Goal: Check status: Check status

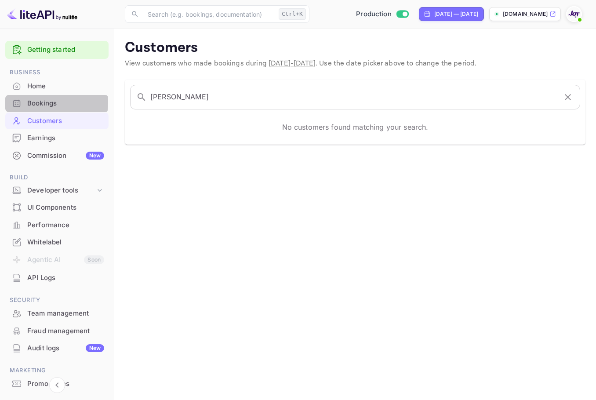
click at [38, 102] on div "Bookings" at bounding box center [65, 104] width 77 height 10
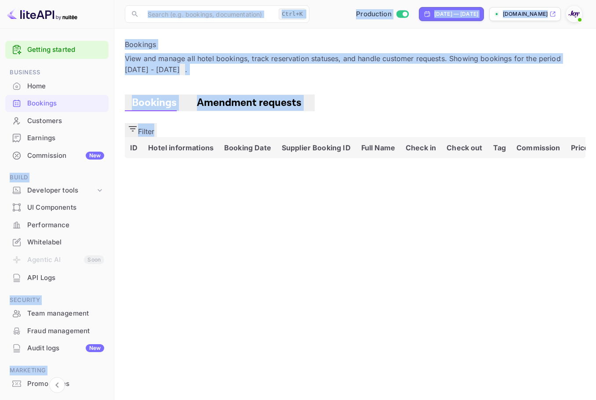
click at [85, 94] on div "Getting started Business Home Bookings Customers Earnings Commission New Build …" at bounding box center [298, 200] width 596 height 400
click at [50, 119] on div "Customers" at bounding box center [65, 121] width 77 height 10
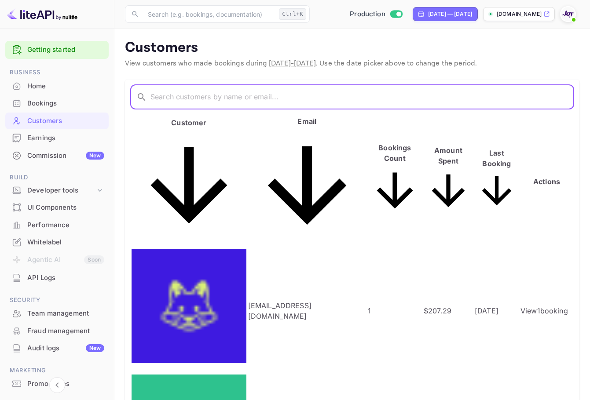
click at [230, 92] on input "text" at bounding box center [362, 97] width 424 height 25
paste input "8429615"
type input "8429615"
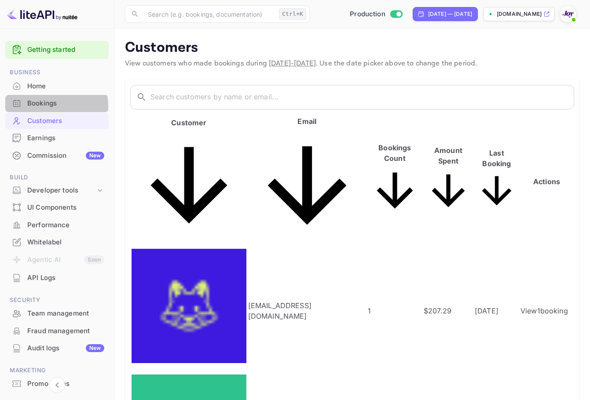
click at [37, 106] on div "Bookings" at bounding box center [65, 104] width 77 height 10
click at [42, 93] on div "Home" at bounding box center [56, 86] width 103 height 17
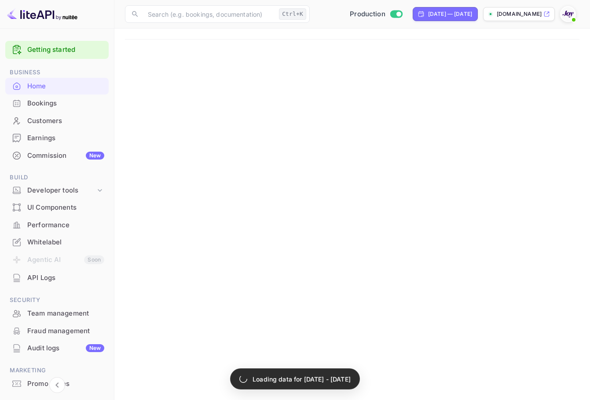
click at [62, 106] on div "Bookings" at bounding box center [65, 104] width 77 height 10
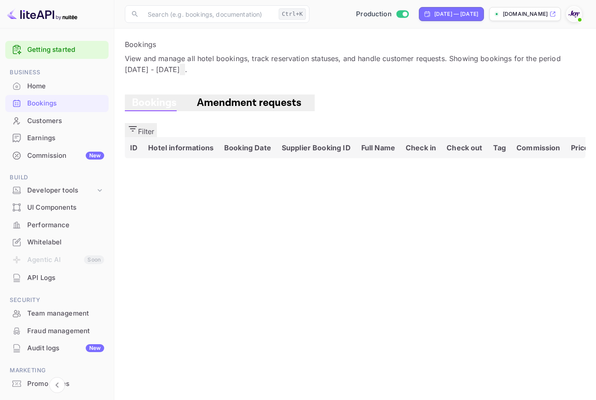
click at [157, 123] on button "Filter" at bounding box center [141, 130] width 32 height 14
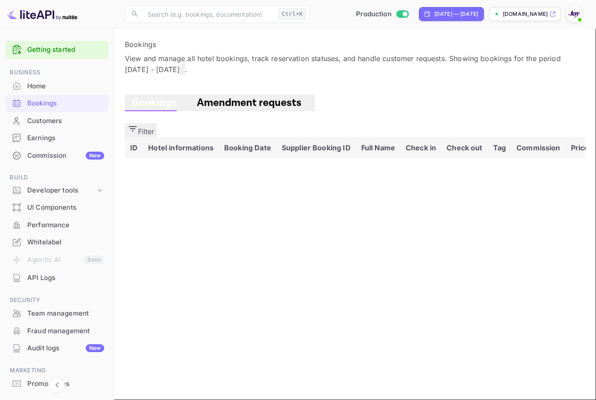
drag, startPoint x: 414, startPoint y: 143, endPoint x: 409, endPoint y: 133, distance: 11.2
paste input "8429615"
type input "8429615"
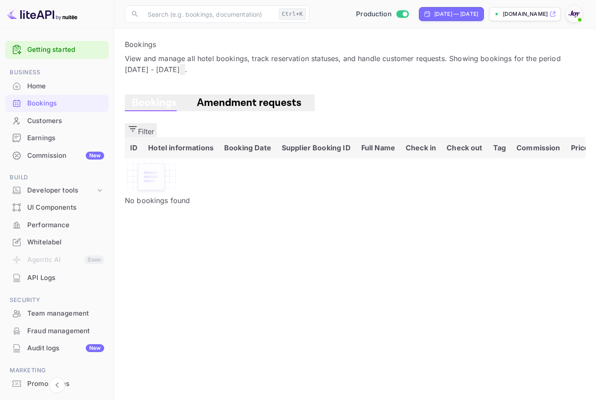
drag, startPoint x: 78, startPoint y: 128, endPoint x: 109, endPoint y: 120, distance: 31.7
click at [78, 128] on div "Customers" at bounding box center [56, 121] width 103 height 17
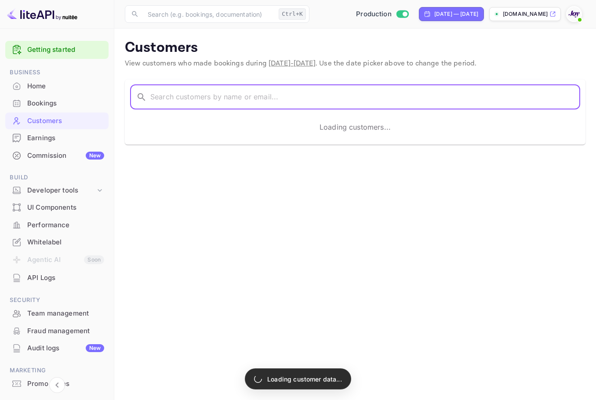
click at [160, 95] on input "text" at bounding box center [365, 97] width 430 height 25
paste input "[PERSON_NAME]"
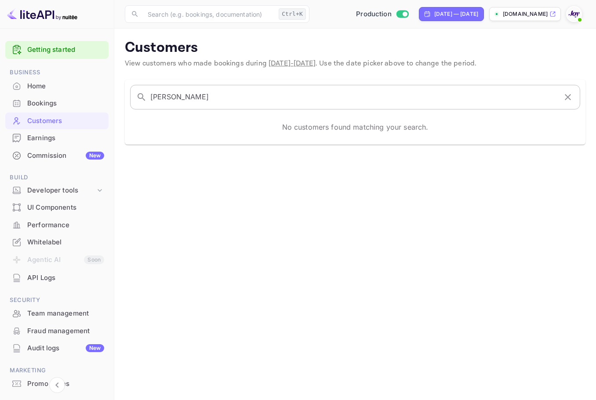
click at [338, 89] on input "[PERSON_NAME]" at bounding box center [353, 97] width 407 height 25
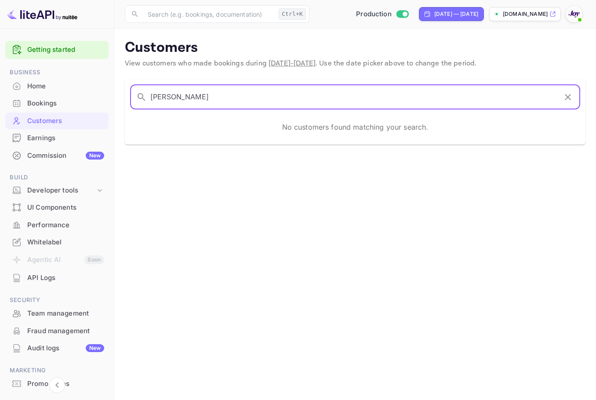
click at [338, 89] on input "[PERSON_NAME]" at bounding box center [353, 97] width 407 height 25
paste input "[PERSON_NAME]"
type input "[PERSON_NAME]"
click at [408, 5] on div "​ Ctrl+K ​ Production [DATE] — [DATE] [DOMAIN_NAME]" at bounding box center [355, 14] width 482 height 28
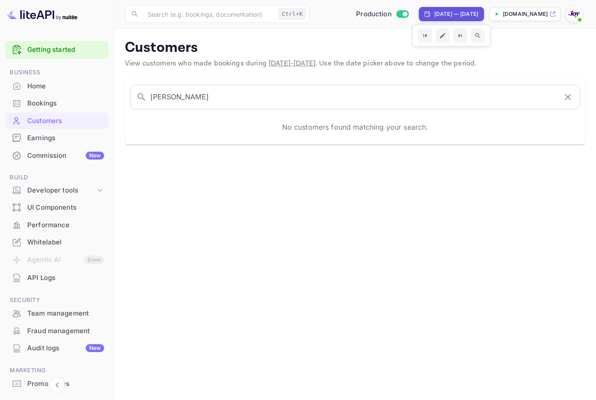
click at [435, 13] on div "[DATE] — [DATE]" at bounding box center [457, 14] width 44 height 8
select select "8"
select select "2025"
select select "3"
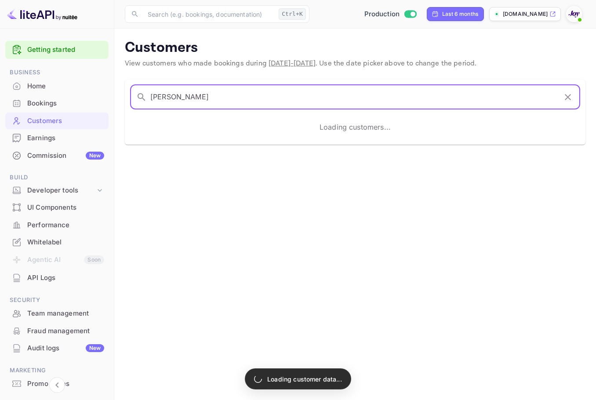
drag, startPoint x: 211, startPoint y: 93, endPoint x: 147, endPoint y: 93, distance: 63.3
click at [144, 95] on div "​ [PERSON_NAME] ​" at bounding box center [355, 97] width 450 height 25
click at [241, 103] on input "[PERSON_NAME]" at bounding box center [353, 97] width 407 height 25
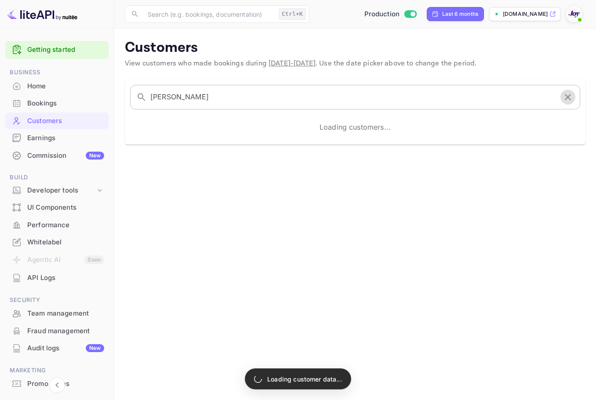
click at [573, 94] on icon "button" at bounding box center [568, 97] width 11 height 11
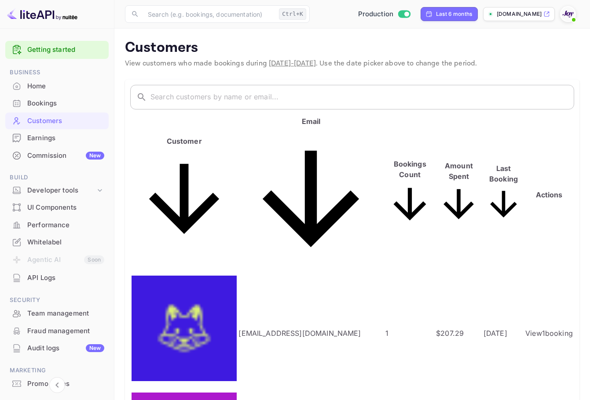
click at [234, 91] on input "text" at bounding box center [362, 97] width 424 height 25
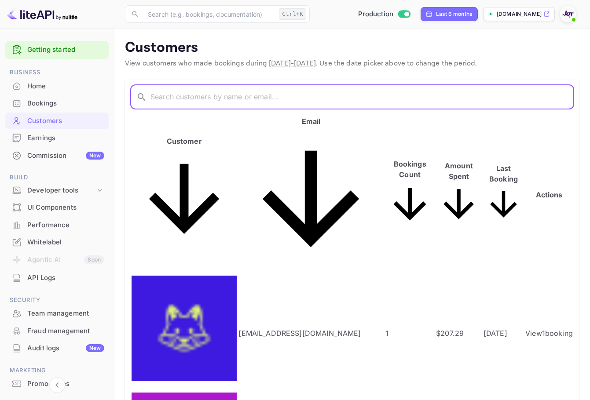
paste input "[PERSON_NAME]"
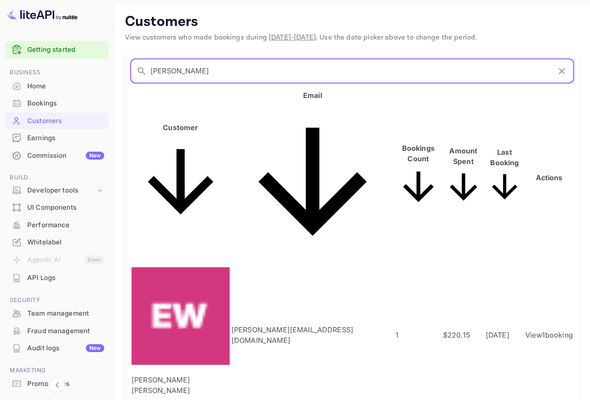
scroll to position [39, 0]
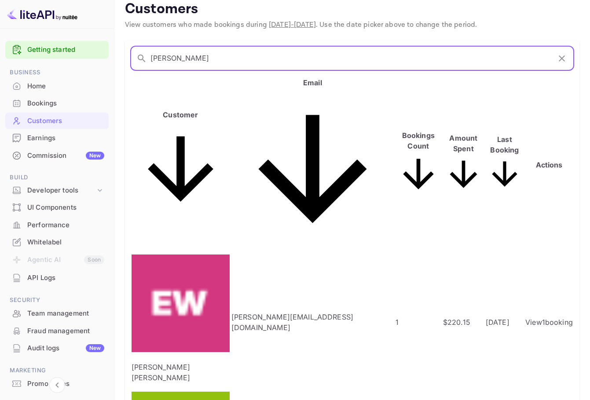
type input "[PERSON_NAME]"
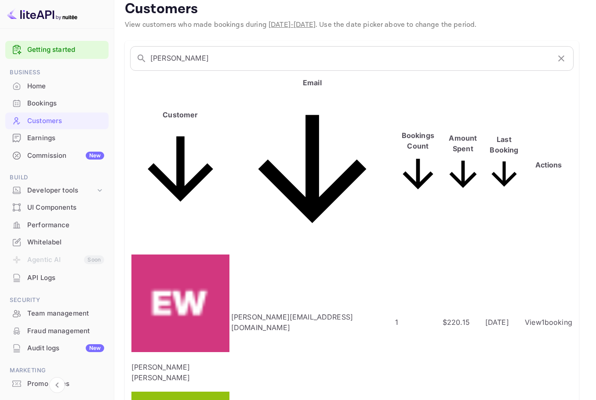
copy p "Hnugkydj"
copy p "HnugkydjD"
drag, startPoint x: 45, startPoint y: 229, endPoint x: 84, endPoint y: 225, distance: 39.8
click at [242, 66] on div at bounding box center [298, 200] width 596 height 400
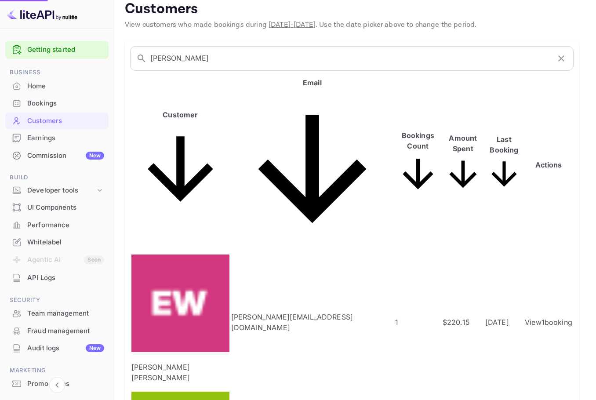
click at [242, 66] on input "[PERSON_NAME]" at bounding box center [350, 58] width 400 height 25
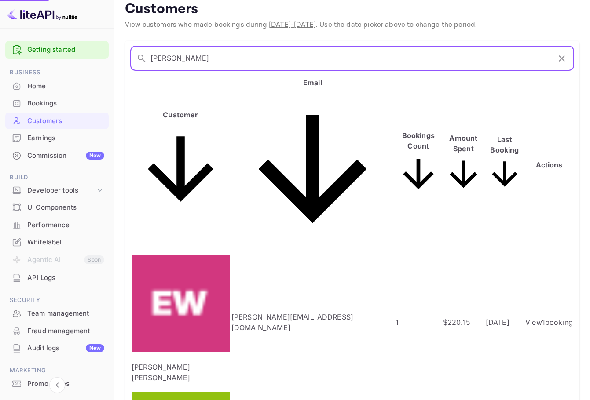
click at [54, 99] on div "Bookings" at bounding box center [65, 104] width 77 height 10
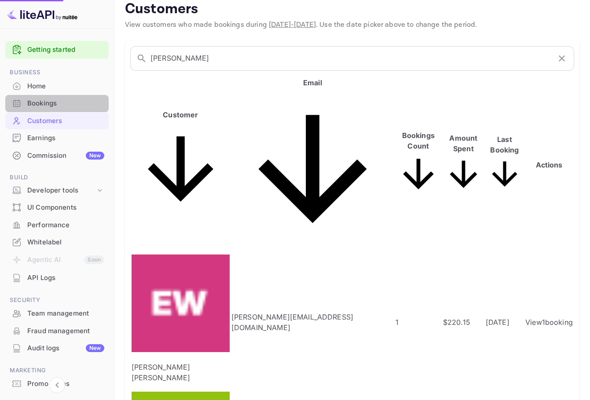
click at [88, 101] on div "Bookings" at bounding box center [65, 104] width 77 height 10
click at [79, 99] on div "Bookings" at bounding box center [65, 104] width 77 height 10
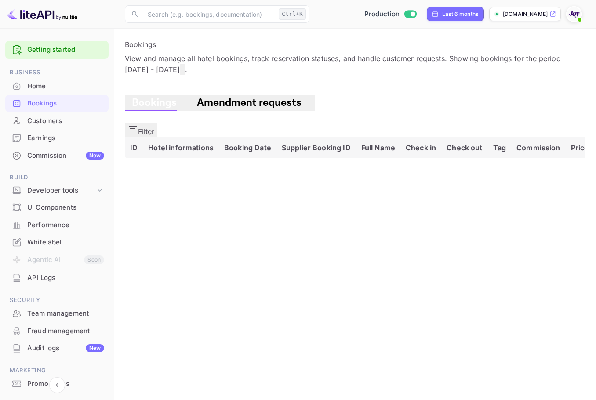
click at [157, 123] on button "Filter" at bounding box center [141, 130] width 32 height 14
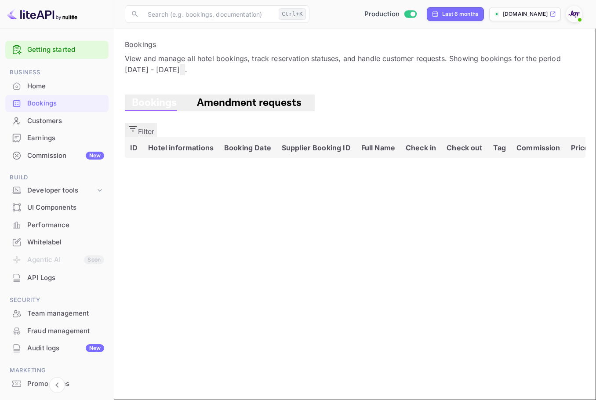
paste input "HnugkydjD"
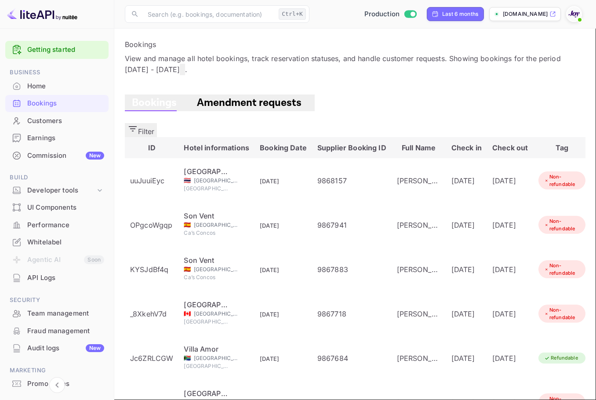
type input "HnugkydjD"
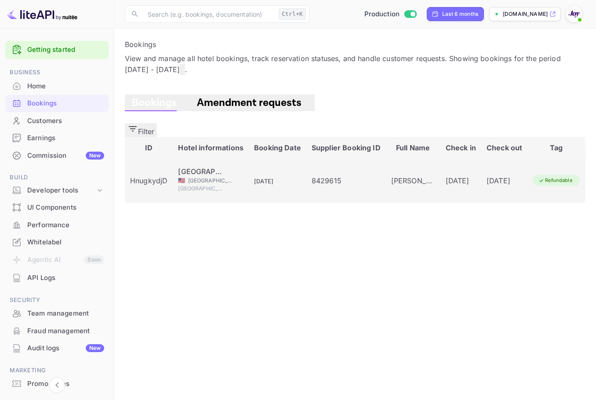
click at [249, 158] on td "[DATE]" at bounding box center [278, 180] width 58 height 44
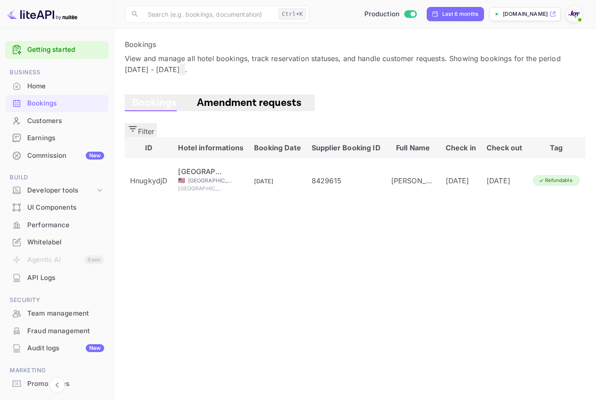
copy div "[PERSON_NAME]"
drag, startPoint x: 366, startPoint y: 200, endPoint x: 404, endPoint y: 195, distance: 38.6
copy div "88049598"
drag, startPoint x: 369, startPoint y: 144, endPoint x: 405, endPoint y: 145, distance: 36.5
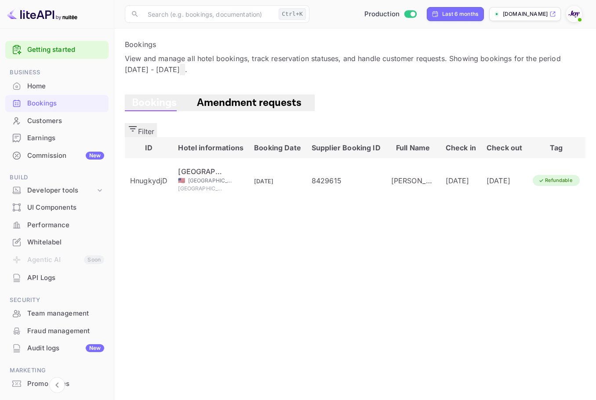
click at [138, 124] on icon "button" at bounding box center [133, 129] width 11 height 11
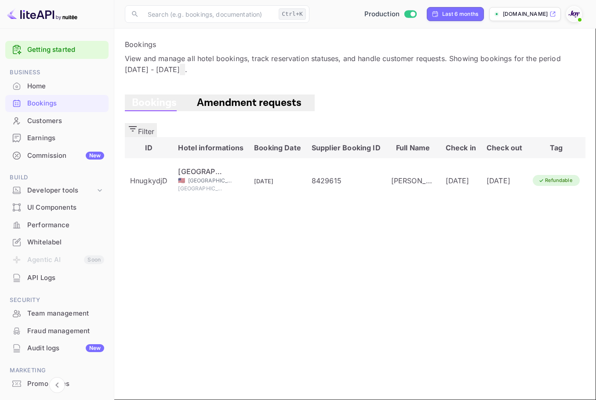
paste input "ID: 6824141"
type input "6824141"
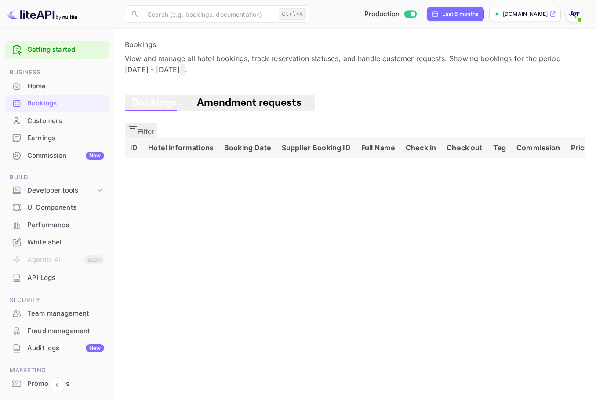
drag, startPoint x: 112, startPoint y: 130, endPoint x: 74, endPoint y: 142, distance: 39.4
drag, startPoint x: 435, startPoint y: 29, endPoint x: 441, endPoint y: 23, distance: 8.1
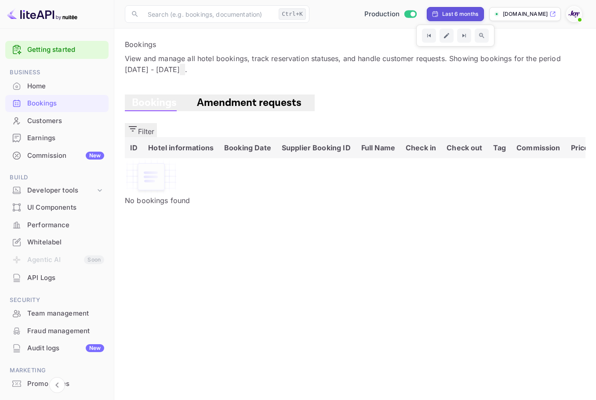
click at [157, 123] on button "Filter" at bounding box center [141, 130] width 32 height 14
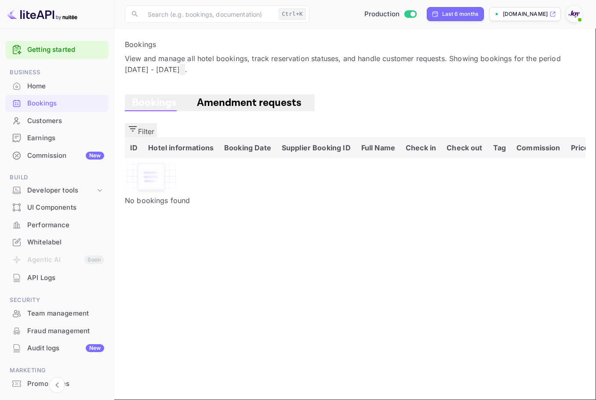
drag, startPoint x: 410, startPoint y: 136, endPoint x: 199, endPoint y: 137, distance: 210.3
paste input "8485163"
type input "8485163"
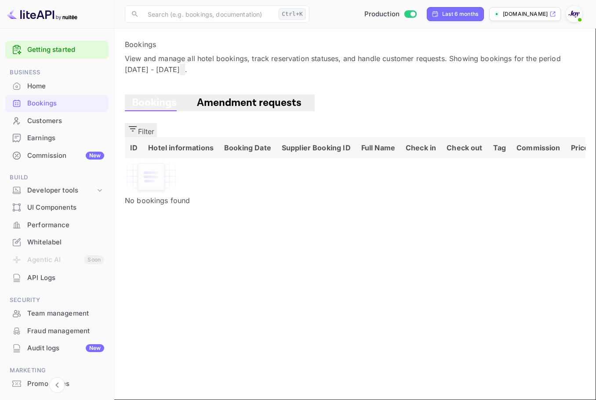
drag, startPoint x: 532, startPoint y: 325, endPoint x: 530, endPoint y: 320, distance: 5.6
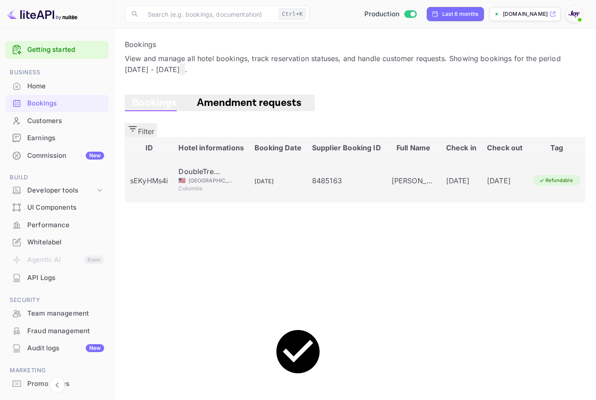
click at [446, 176] on div "[DATE]" at bounding box center [461, 181] width 30 height 11
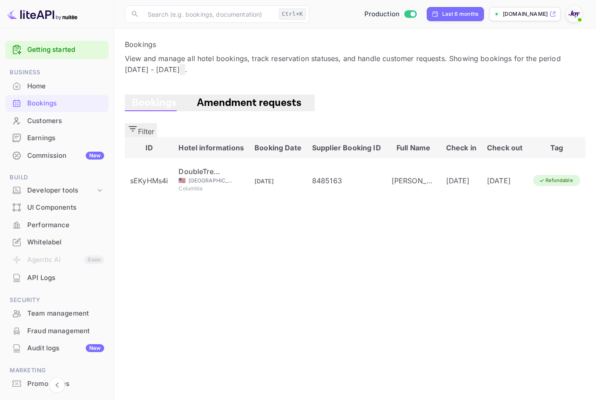
click at [58, 118] on div "Customers" at bounding box center [65, 121] width 77 height 10
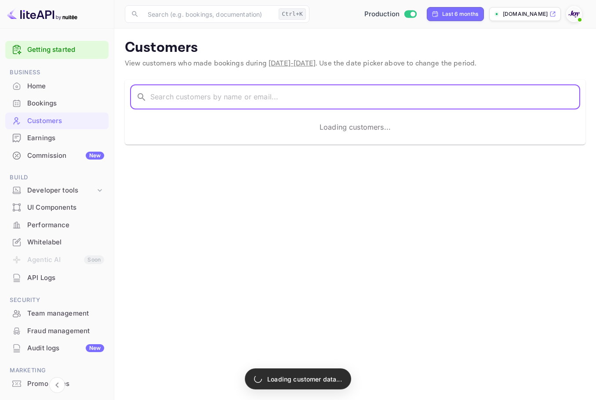
click at [185, 88] on input "text" at bounding box center [365, 97] width 430 height 25
paste input "[EMAIL_ADDRESS][DOMAIN_NAME]"
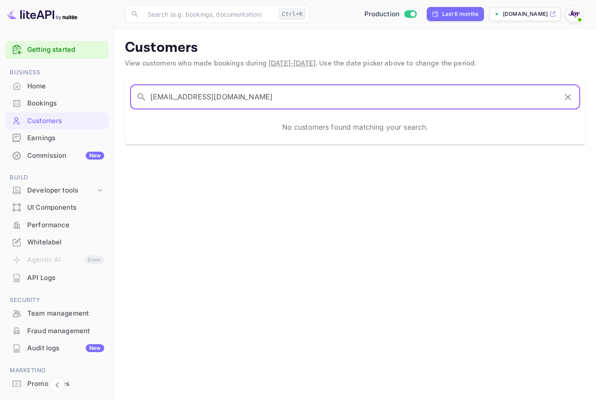
type input "[EMAIL_ADDRESS][DOMAIN_NAME]"
